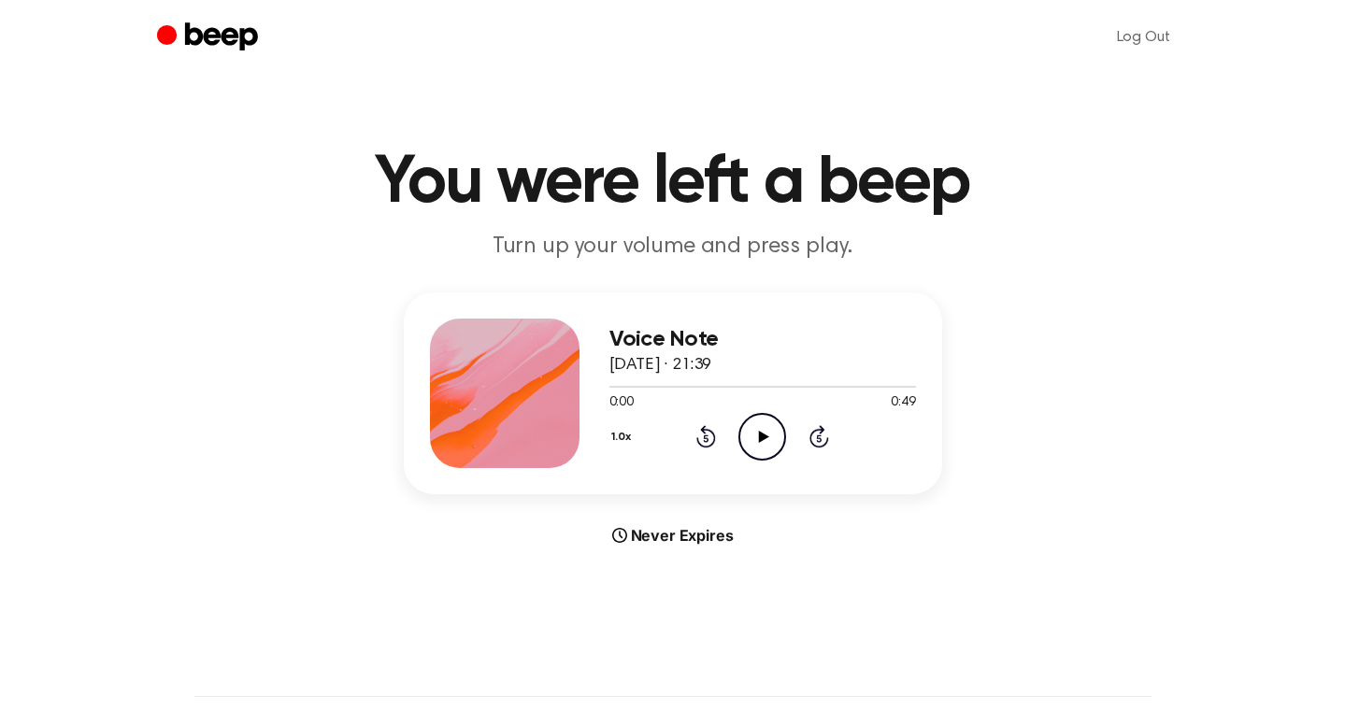
click at [754, 442] on icon "Play Audio" at bounding box center [762, 437] width 48 height 48
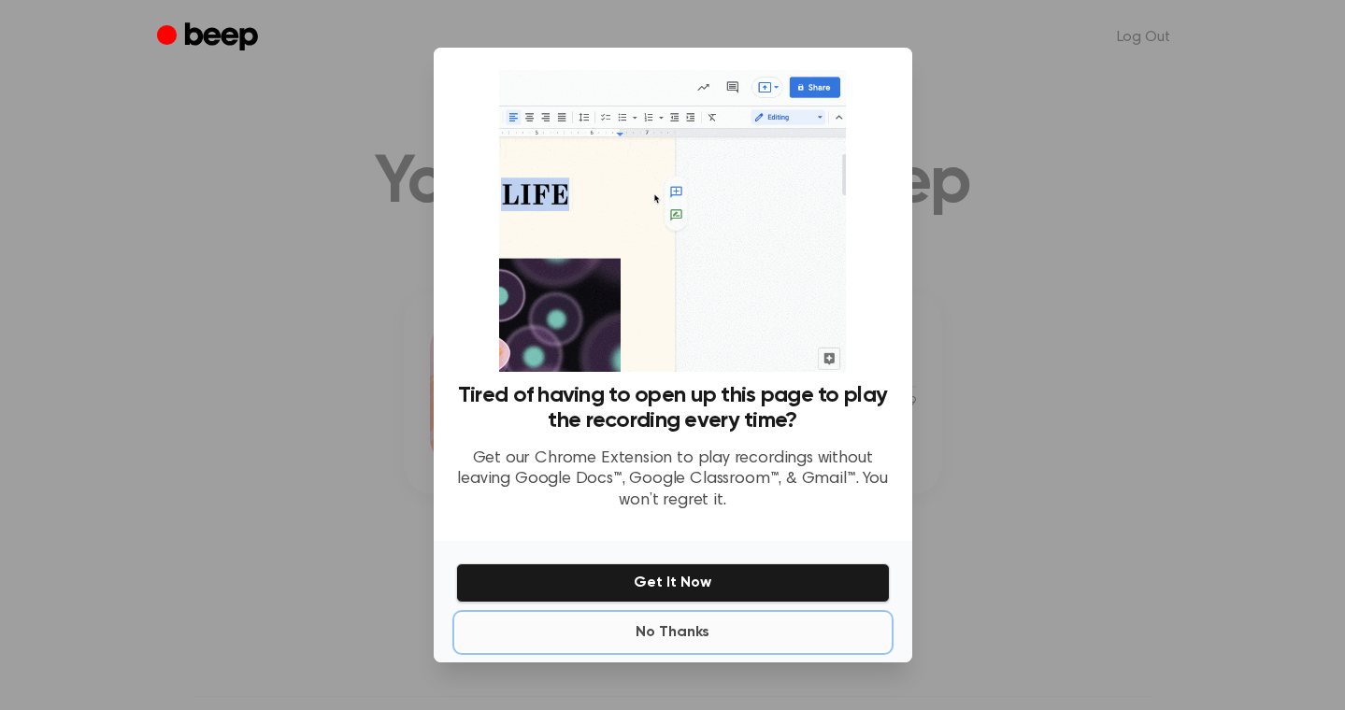
click at [690, 628] on button "No Thanks" at bounding box center [673, 632] width 434 height 37
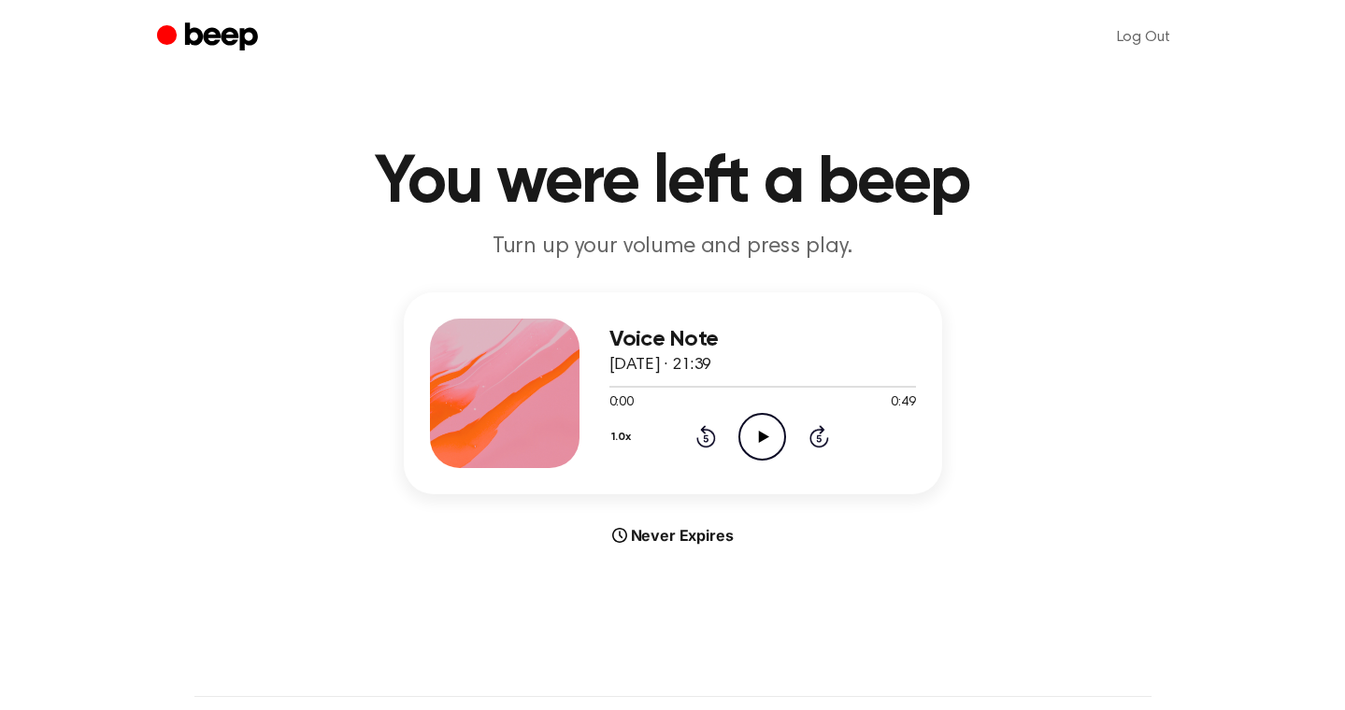
click at [756, 435] on icon "Play Audio" at bounding box center [762, 437] width 48 height 48
click at [766, 435] on icon at bounding box center [764, 437] width 10 height 12
click at [757, 437] on icon "Play Audio" at bounding box center [762, 437] width 48 height 48
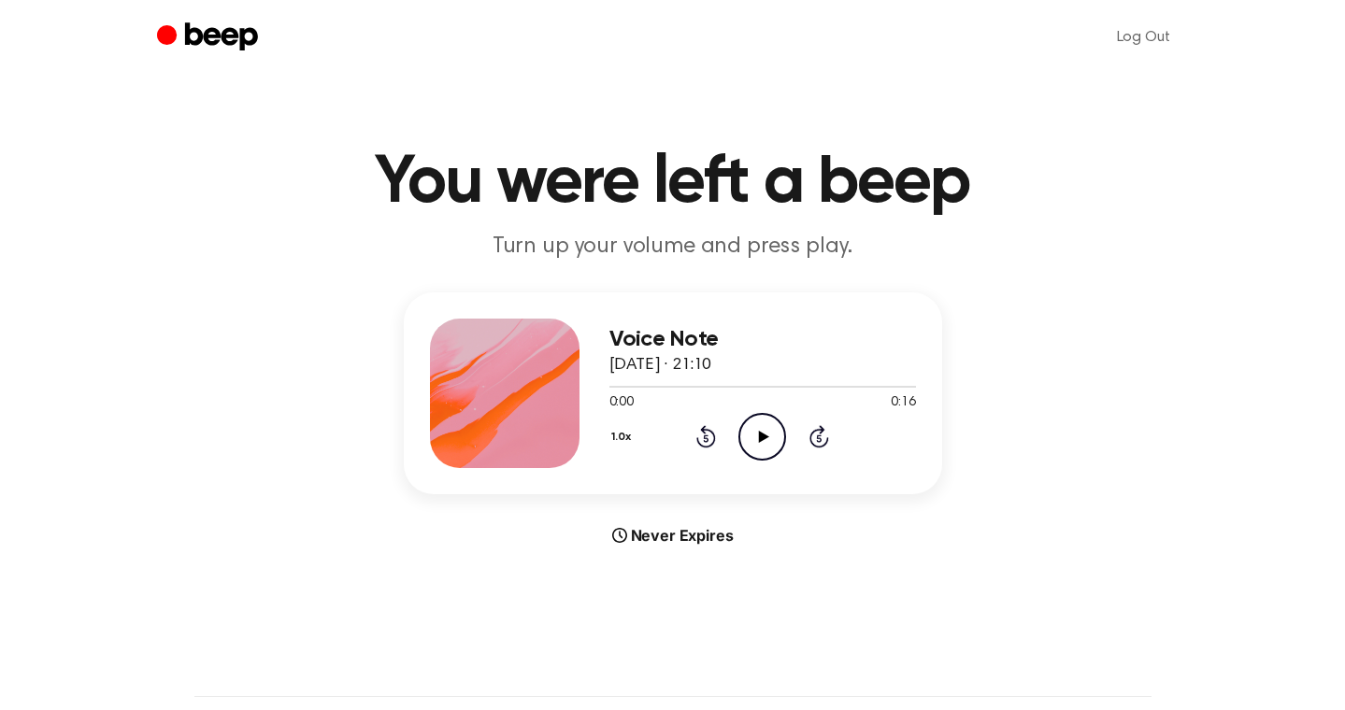
click at [770, 440] on icon "Play Audio" at bounding box center [762, 437] width 48 height 48
click at [754, 433] on icon "Play Audio" at bounding box center [762, 437] width 48 height 48
